Goal: Information Seeking & Learning: Get advice/opinions

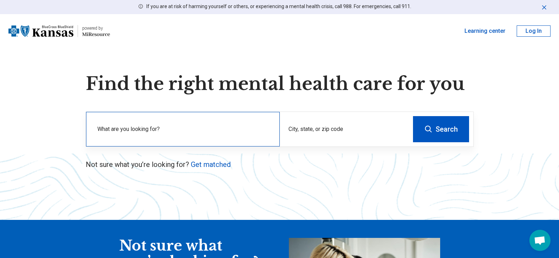
click at [170, 125] on label "What are you looking for?" at bounding box center [184, 129] width 174 height 8
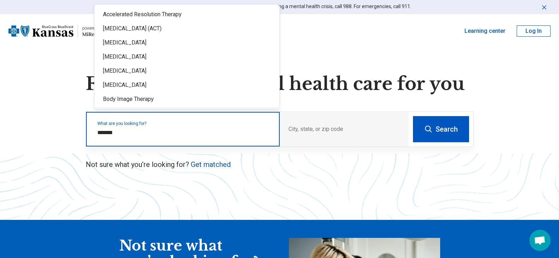
type input "*******"
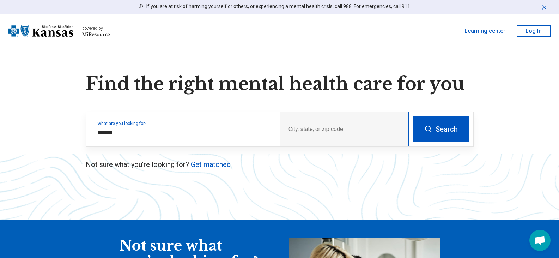
click at [319, 126] on div "City, state, or zip code" at bounding box center [344, 129] width 129 height 35
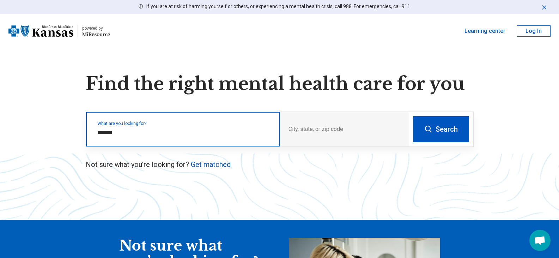
click at [124, 133] on input "*******" at bounding box center [184, 132] width 174 height 8
click at [153, 124] on label "What are you looking for?" at bounding box center [184, 123] width 174 height 4
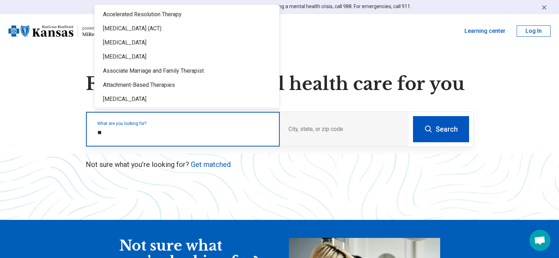
type input "*"
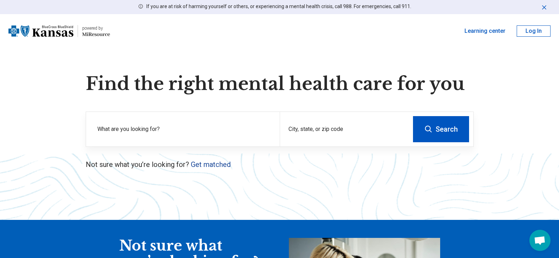
click at [210, 164] on link "Get matched" at bounding box center [211, 164] width 40 height 8
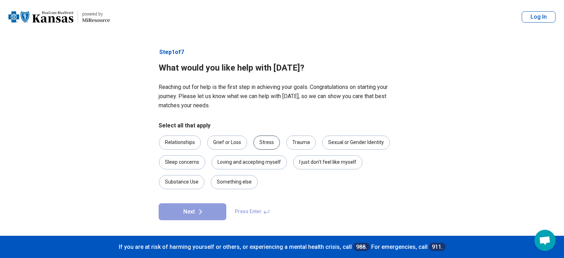
click at [266, 147] on div "Stress" at bounding box center [267, 142] width 26 height 14
click at [200, 211] on icon at bounding box center [200, 211] width 8 height 8
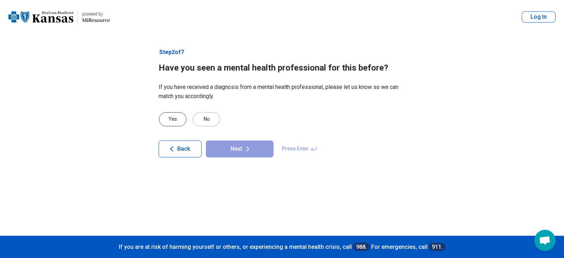
click at [172, 120] on div "Yes" at bounding box center [173, 119] width 28 height 14
click at [240, 153] on button "Next" at bounding box center [240, 148] width 68 height 17
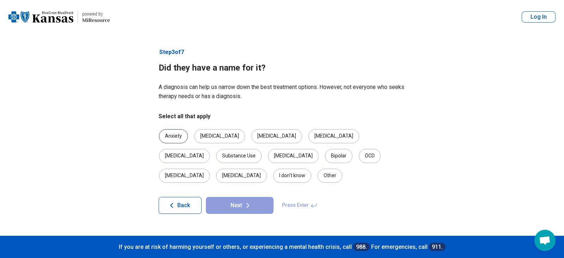
click at [171, 138] on div "Anxiety" at bounding box center [173, 136] width 29 height 14
click at [243, 197] on button "Next" at bounding box center [240, 205] width 68 height 17
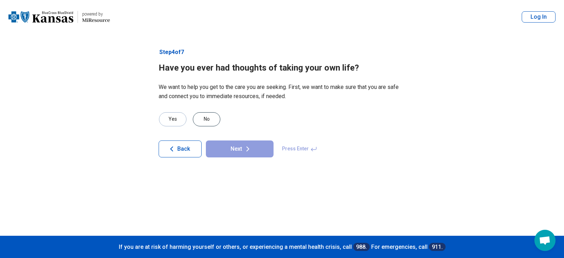
click at [211, 118] on div "No" at bounding box center [207, 119] width 28 height 14
click at [247, 146] on icon at bounding box center [248, 149] width 8 height 8
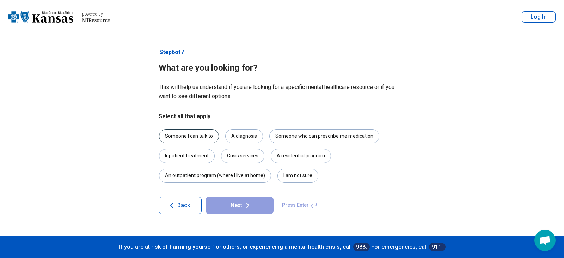
click at [189, 137] on div "Someone I can talk to" at bounding box center [189, 136] width 60 height 14
click at [236, 205] on button "Next" at bounding box center [240, 205] width 68 height 17
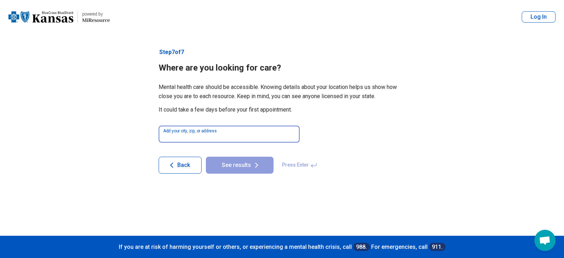
click at [228, 140] on input at bounding box center [229, 134] width 141 height 17
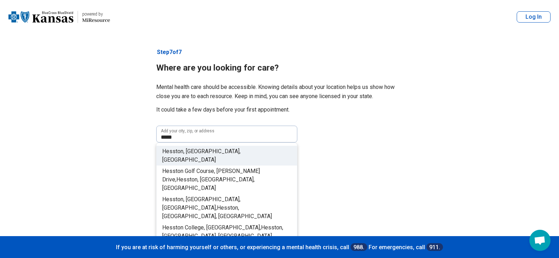
click at [201, 153] on span "on, [GEOGRAPHIC_DATA], [GEOGRAPHIC_DATA]" at bounding box center [201, 155] width 78 height 15
type input "**********"
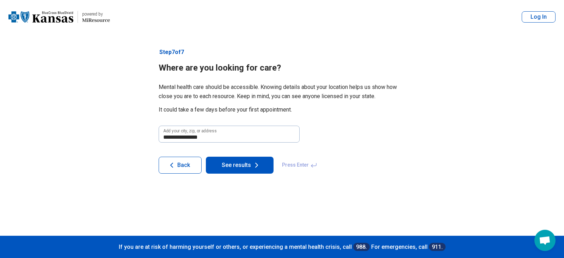
click at [244, 164] on button "See results" at bounding box center [240, 165] width 68 height 17
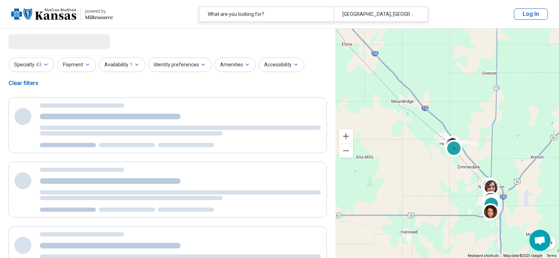
select select "***"
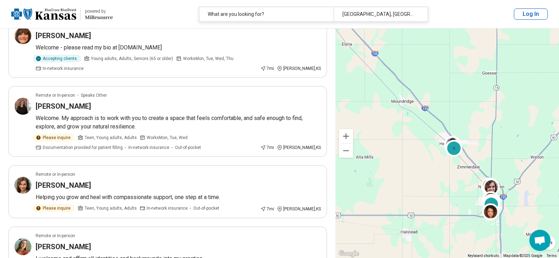
scroll to position [695, 0]
